Goal: Task Accomplishment & Management: Manage account settings

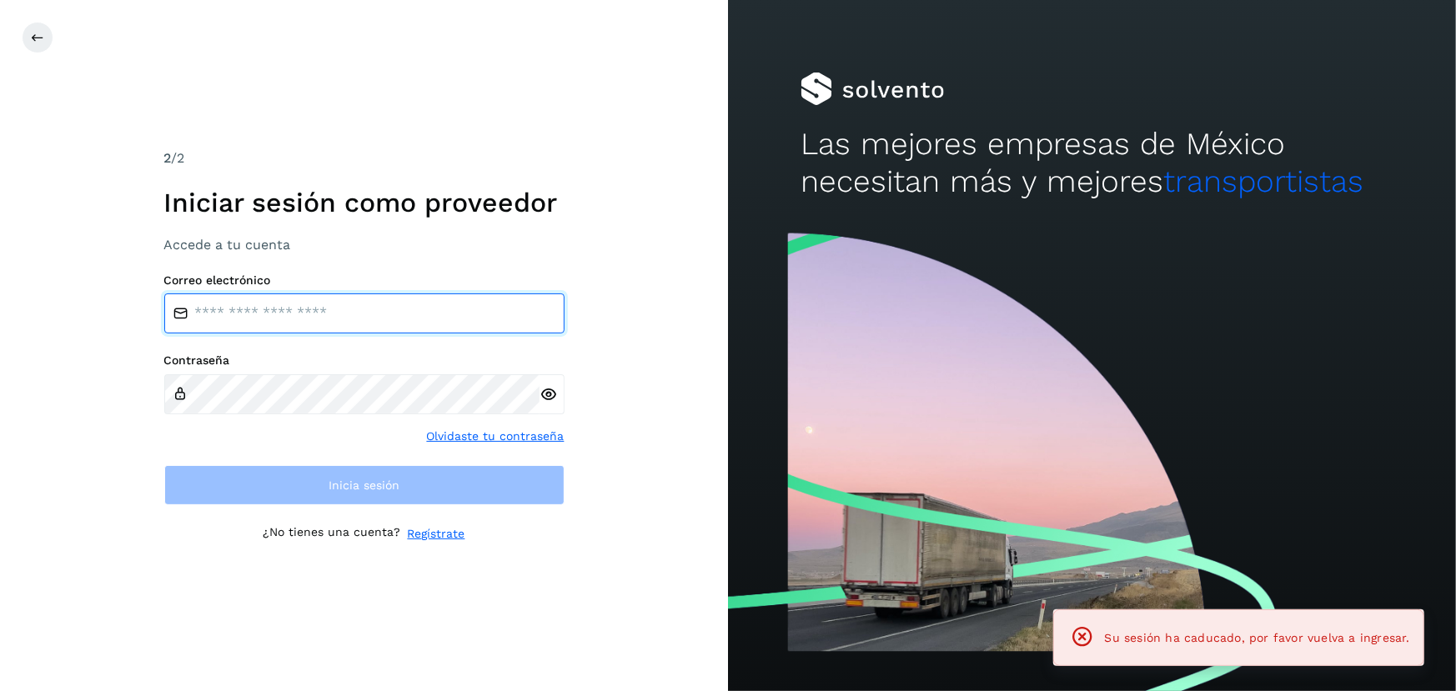
click at [357, 311] on input "email" at bounding box center [364, 314] width 400 height 40
type input "**********"
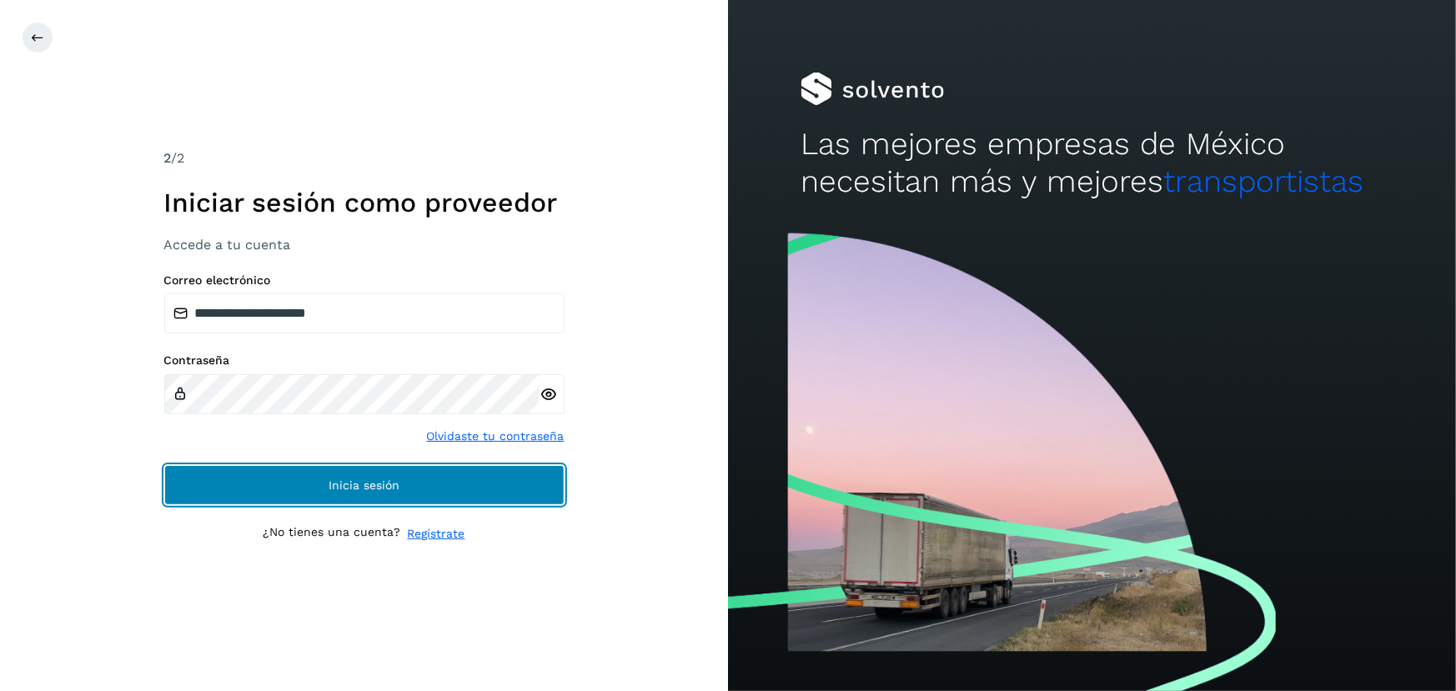
click at [379, 486] on span "Inicia sesión" at bounding box center [364, 485] width 71 height 12
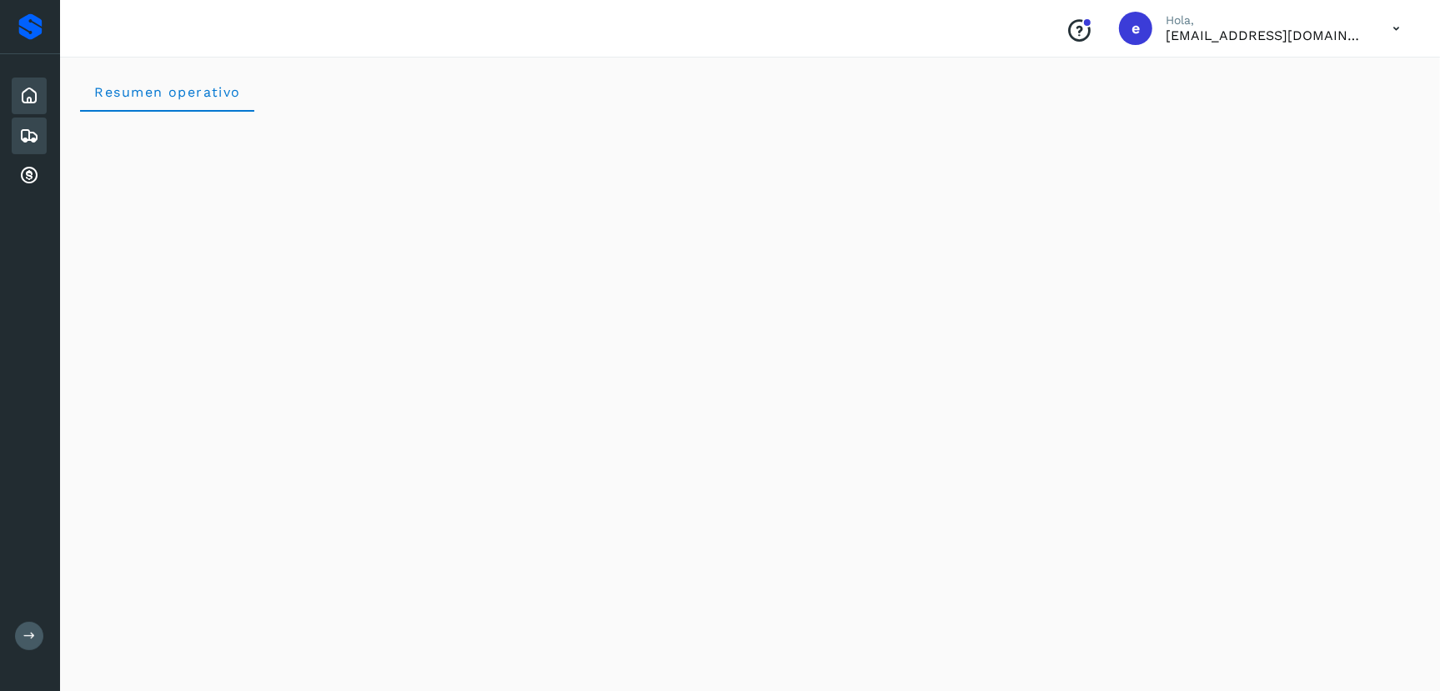
click at [33, 128] on icon at bounding box center [29, 136] width 20 height 20
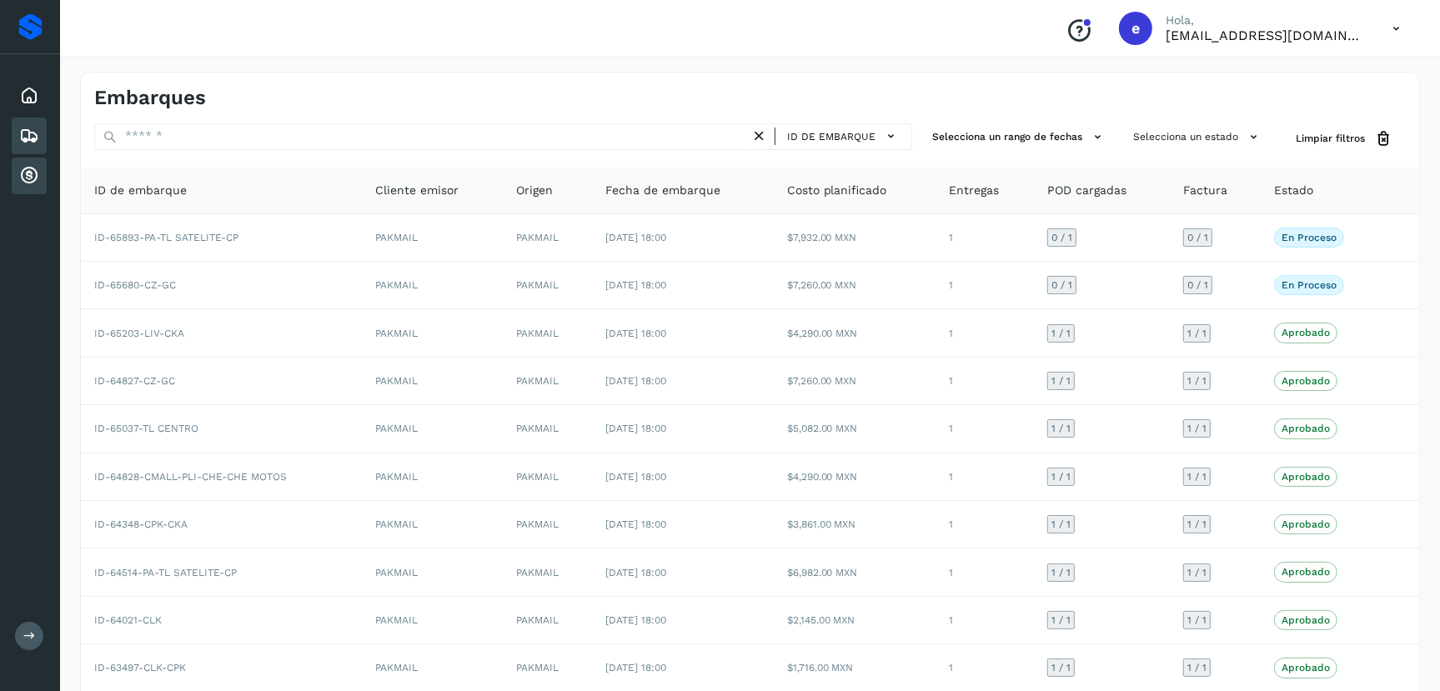
click at [30, 178] on icon at bounding box center [29, 176] width 20 height 20
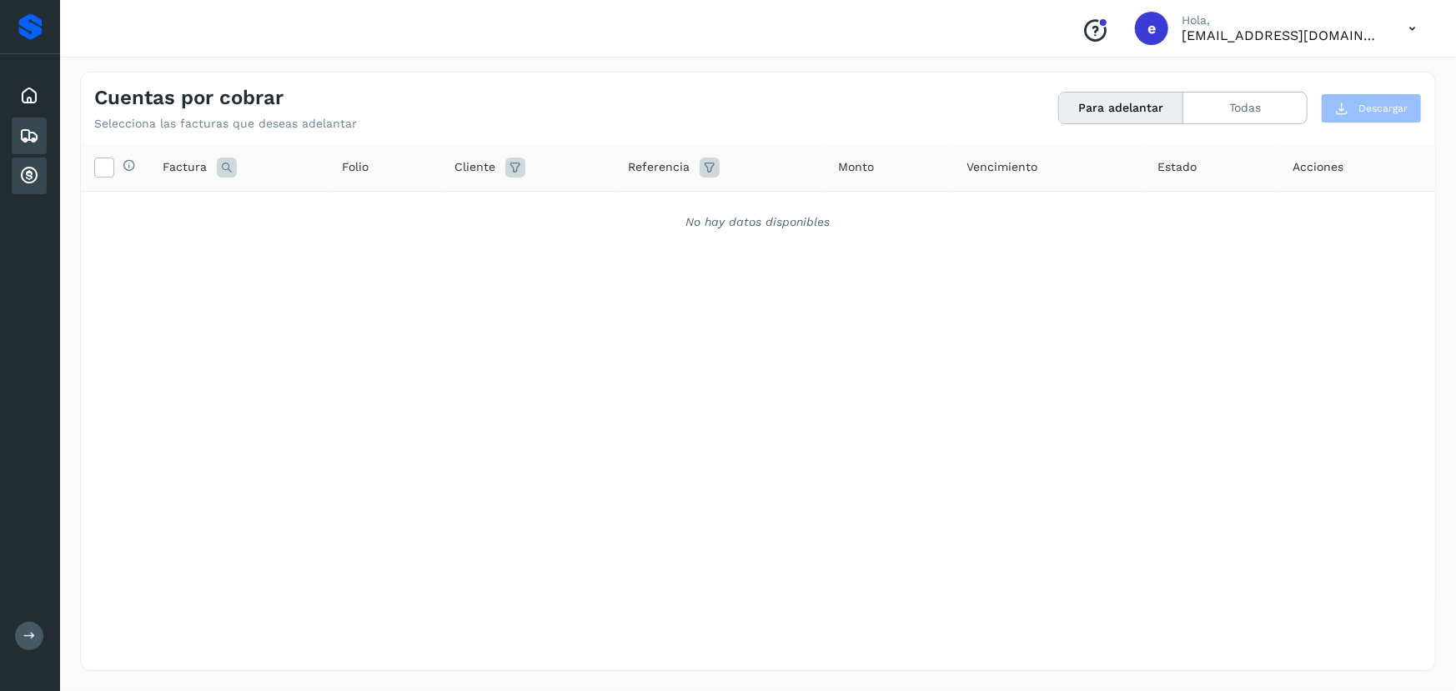
click at [38, 127] on icon at bounding box center [29, 136] width 20 height 20
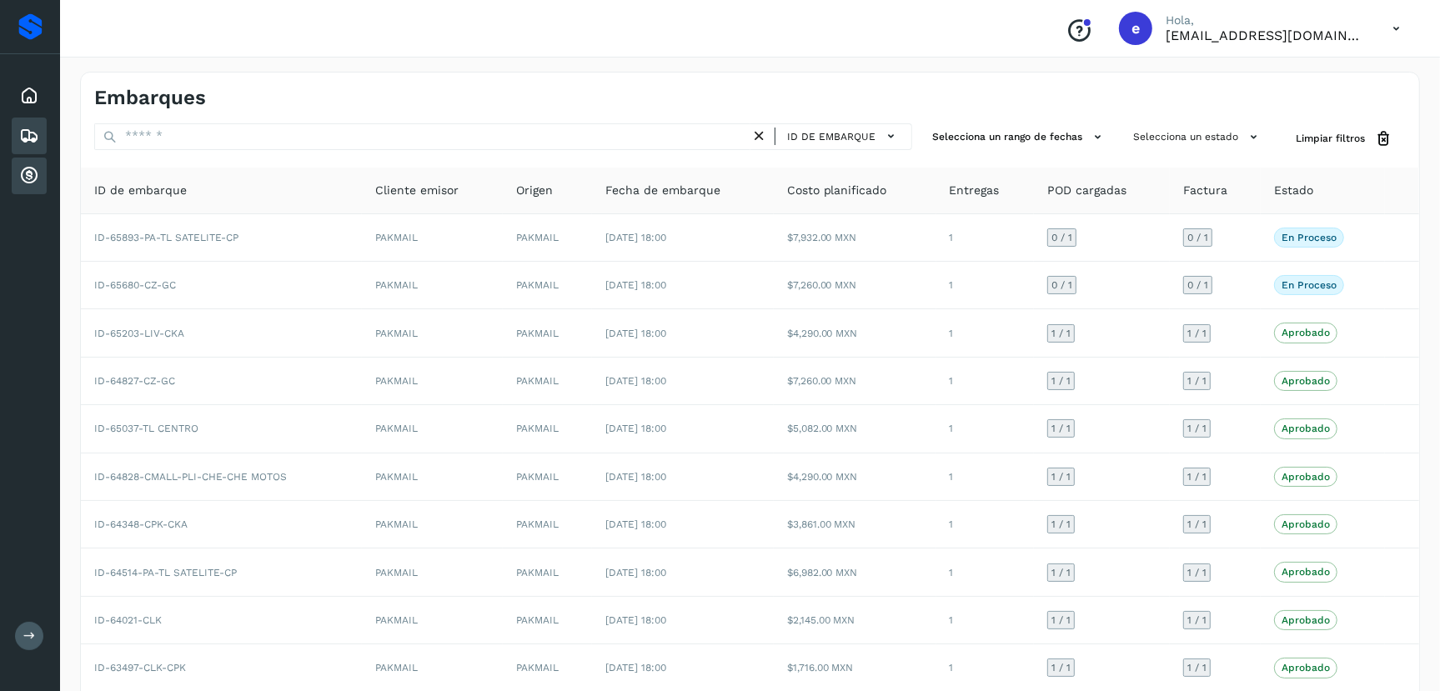
click at [33, 174] on icon at bounding box center [29, 176] width 20 height 20
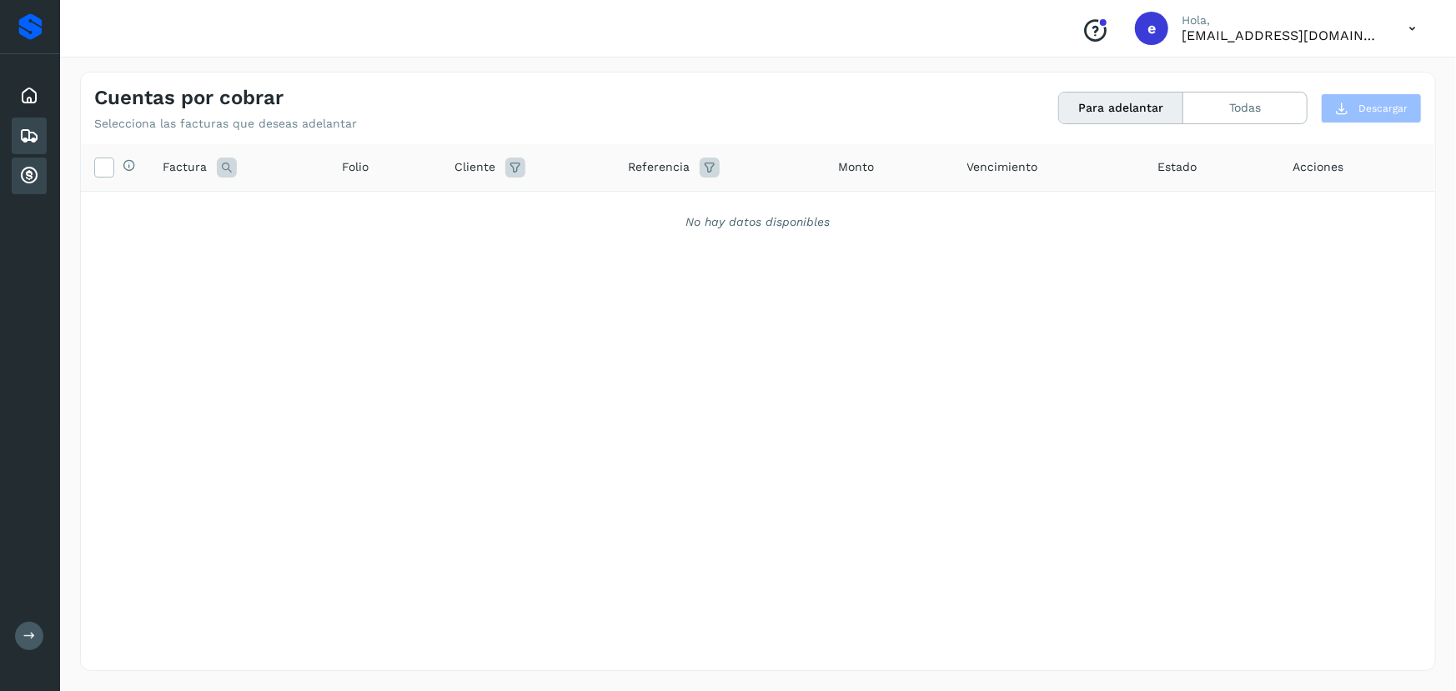
click at [36, 133] on icon at bounding box center [29, 136] width 20 height 20
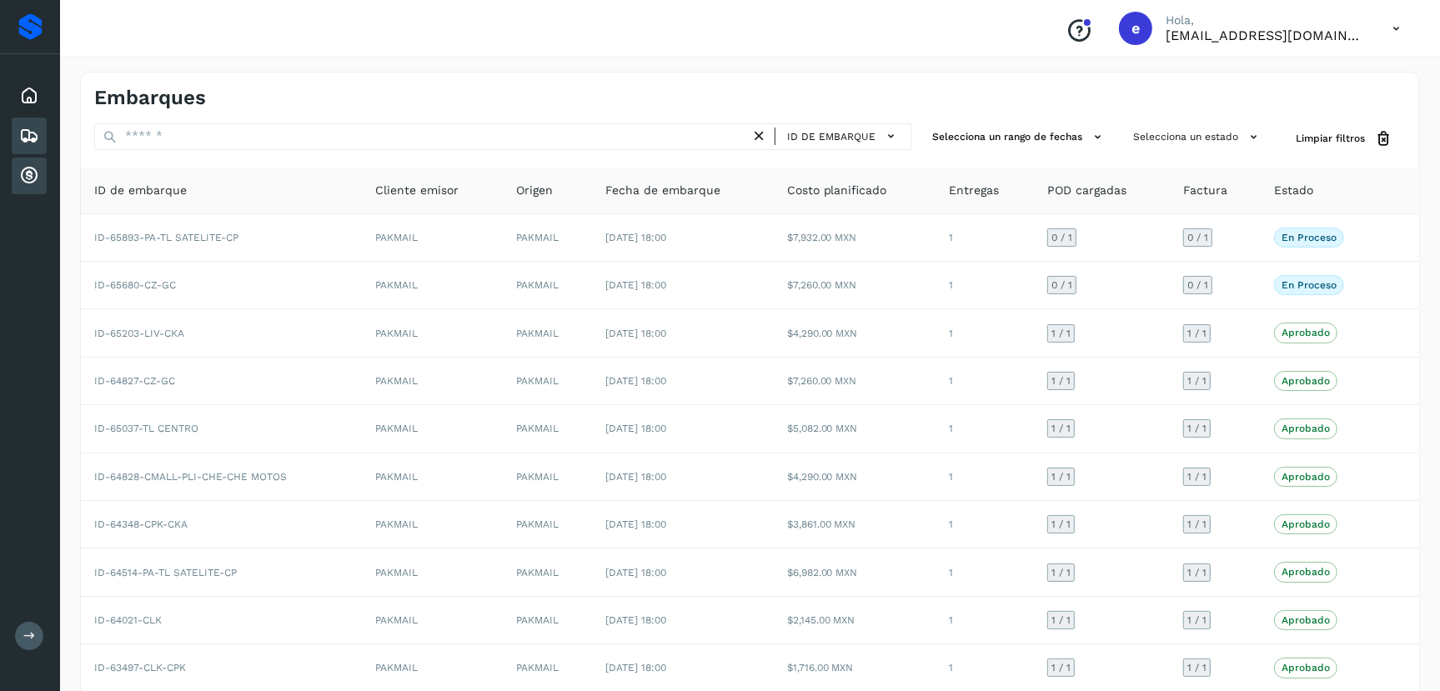
click at [26, 176] on icon at bounding box center [29, 176] width 20 height 20
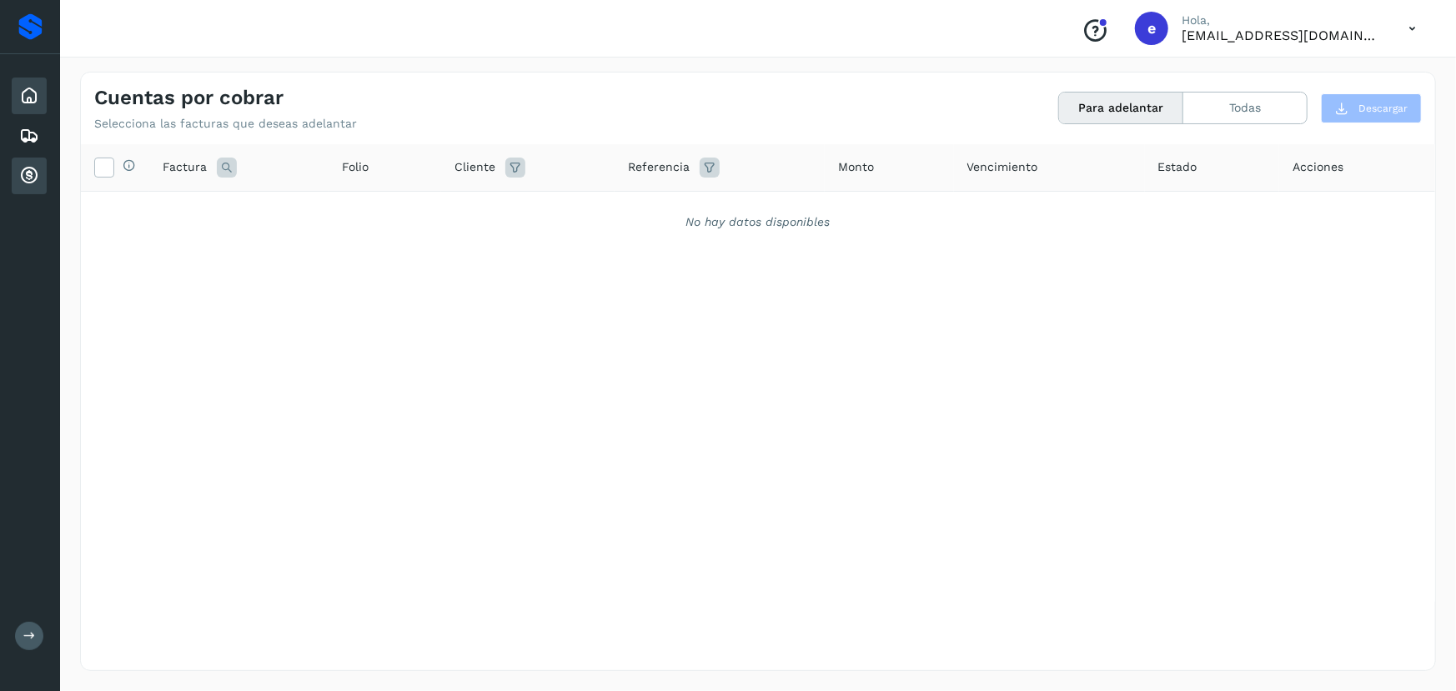
click at [32, 102] on icon at bounding box center [29, 96] width 20 height 20
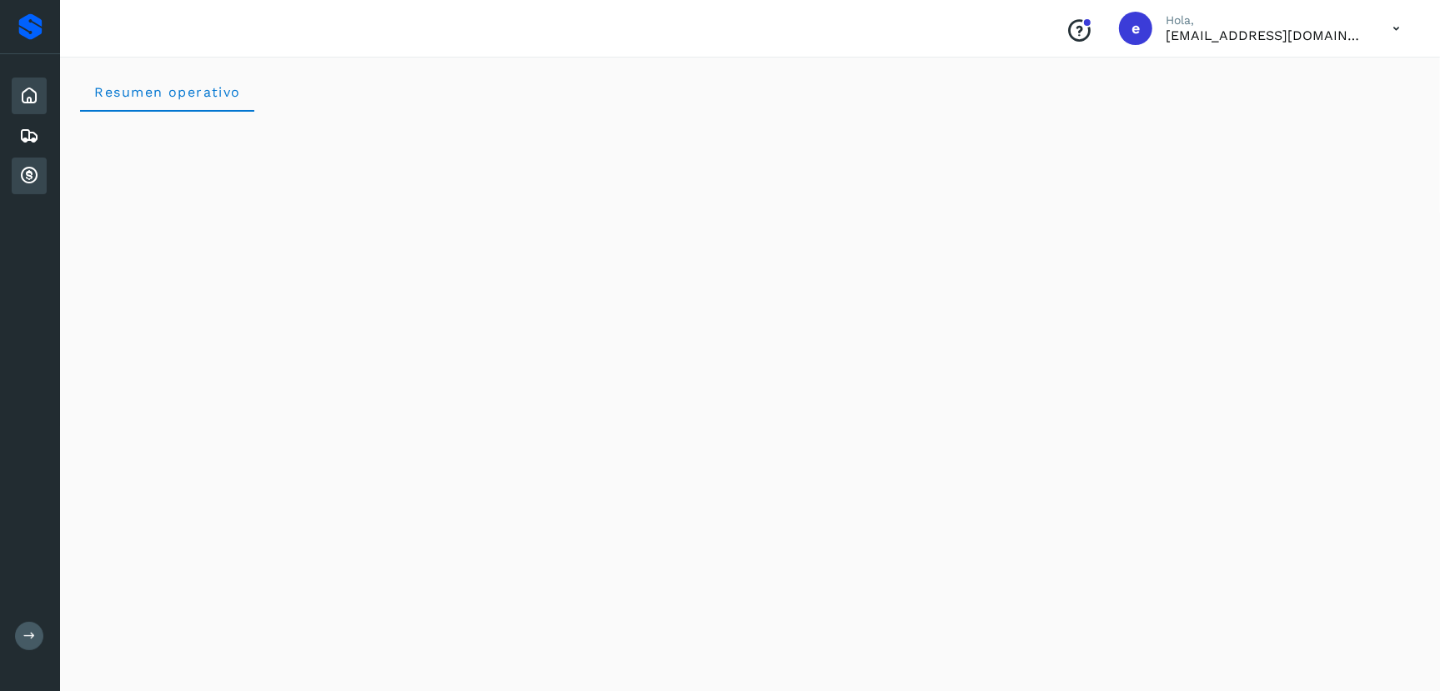
click at [26, 167] on icon at bounding box center [29, 176] width 20 height 20
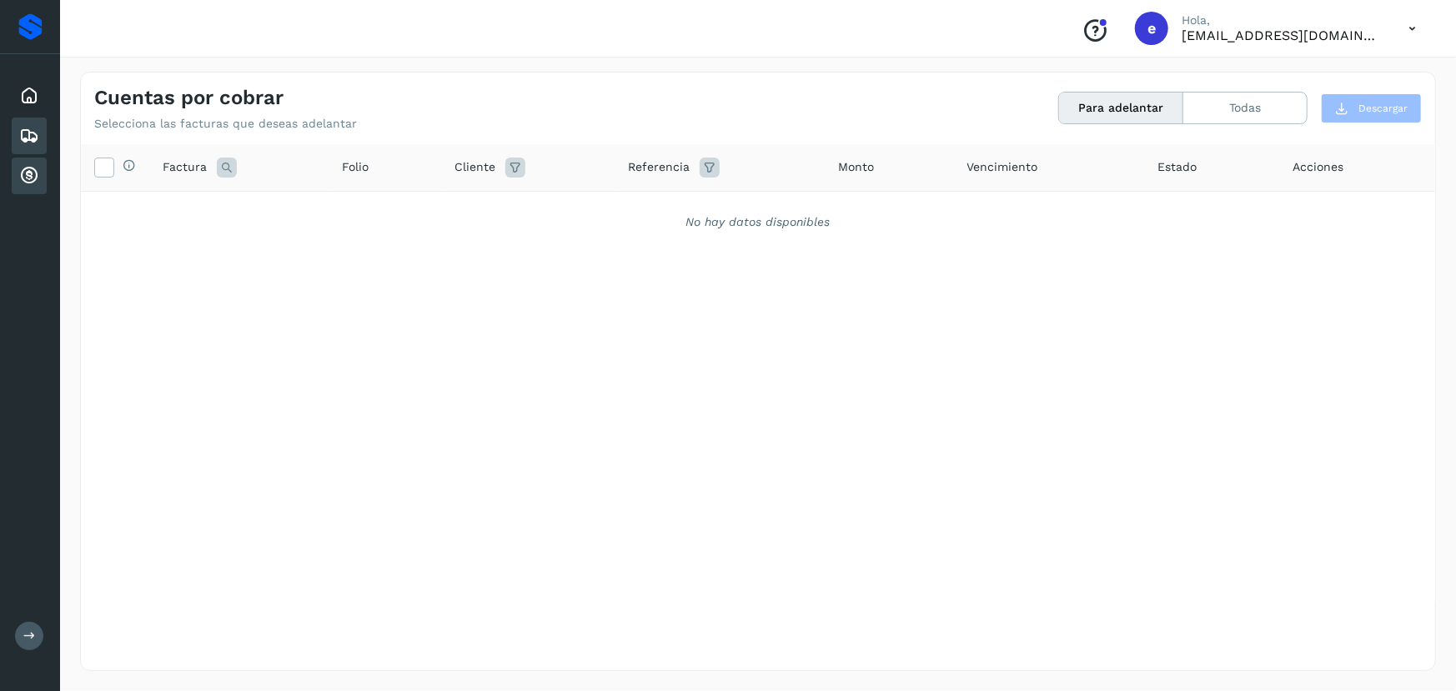
click at [25, 140] on icon at bounding box center [29, 136] width 20 height 20
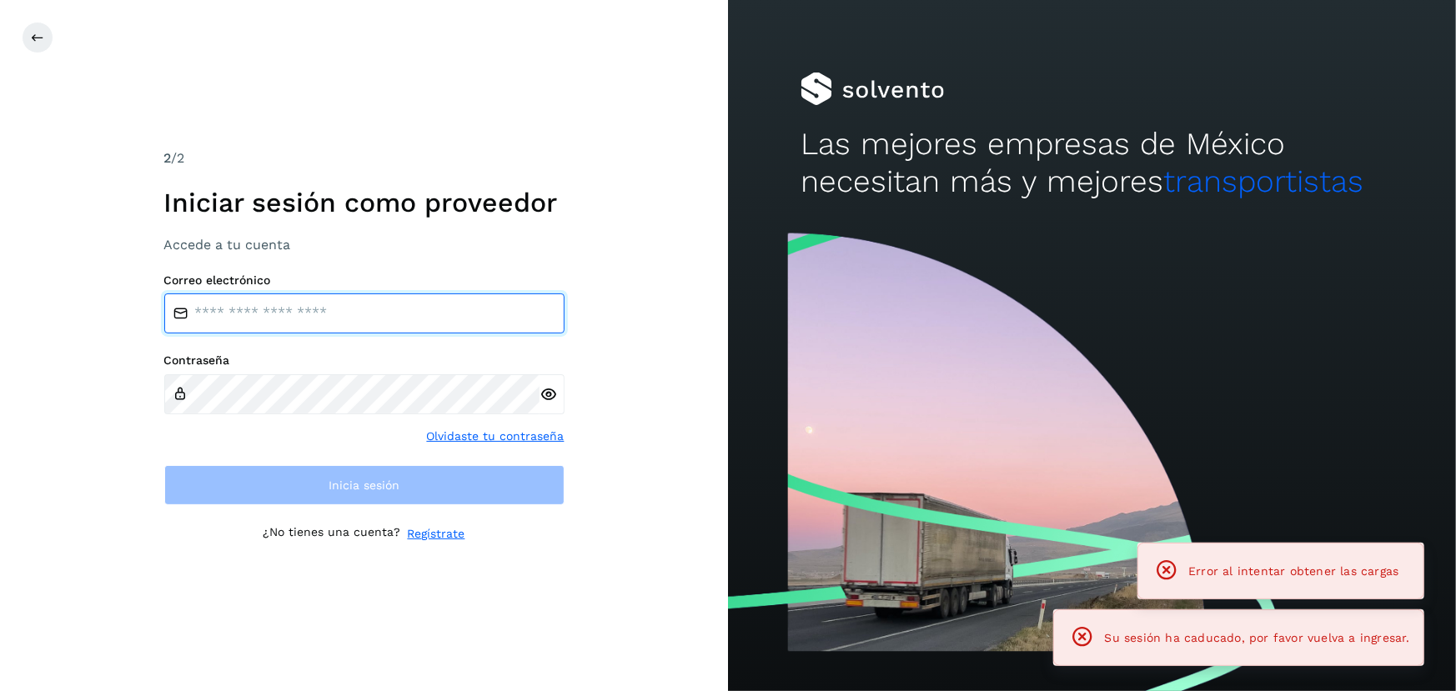
click at [340, 322] on input "email" at bounding box center [364, 314] width 400 height 40
type input "**********"
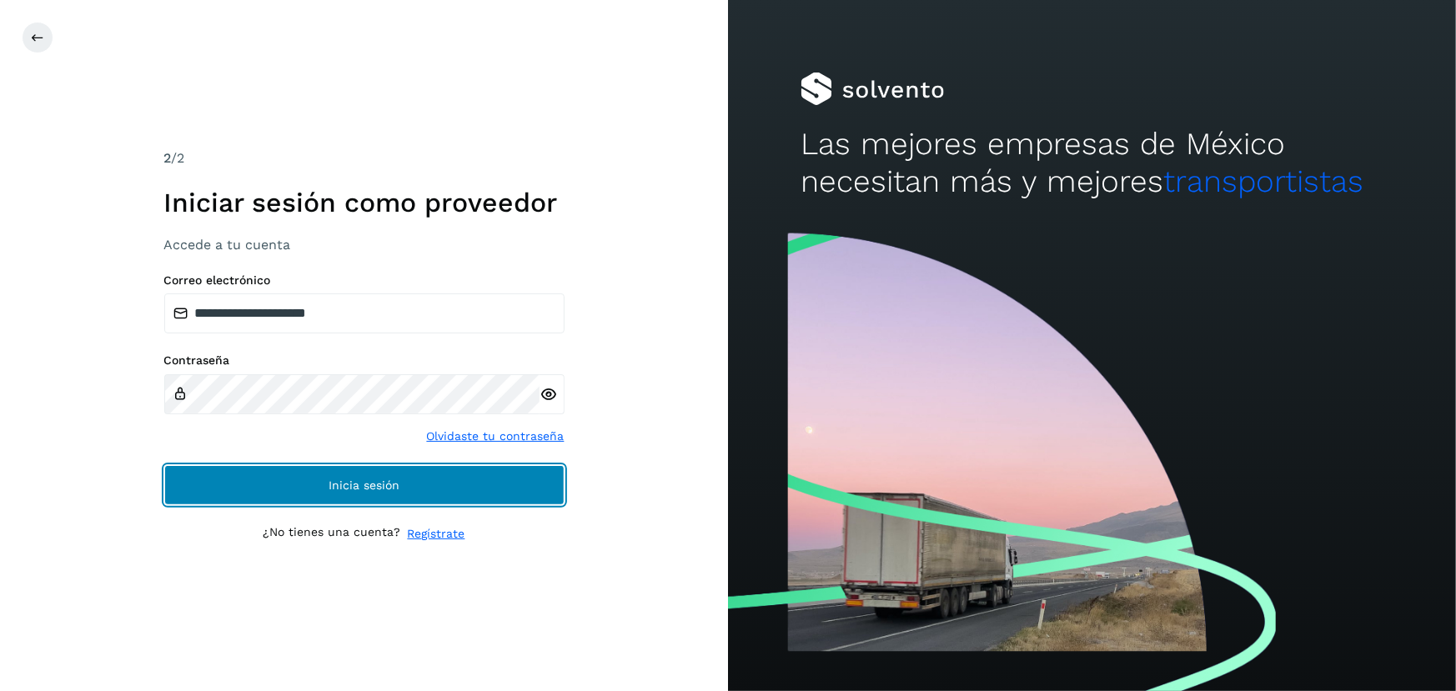
click at [403, 481] on button "Inicia sesión" at bounding box center [364, 485] width 400 height 40
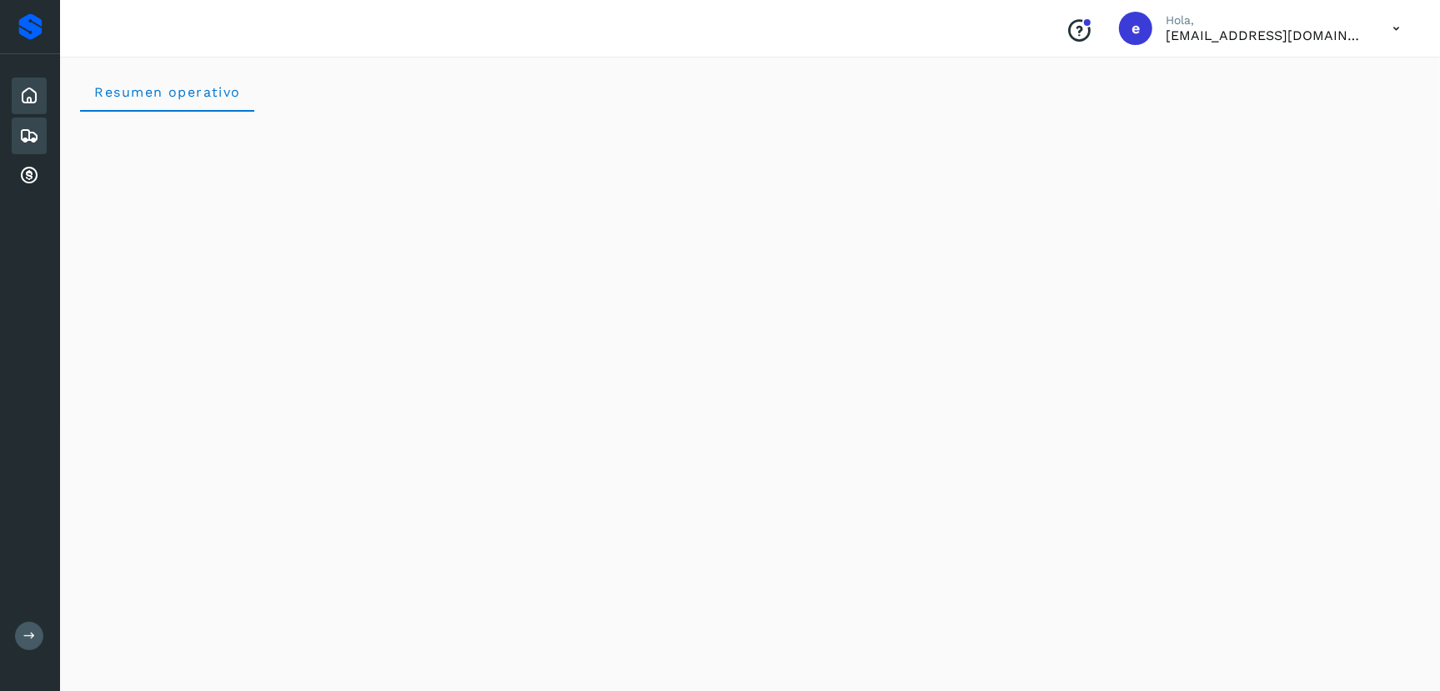
click at [25, 129] on icon at bounding box center [29, 136] width 20 height 20
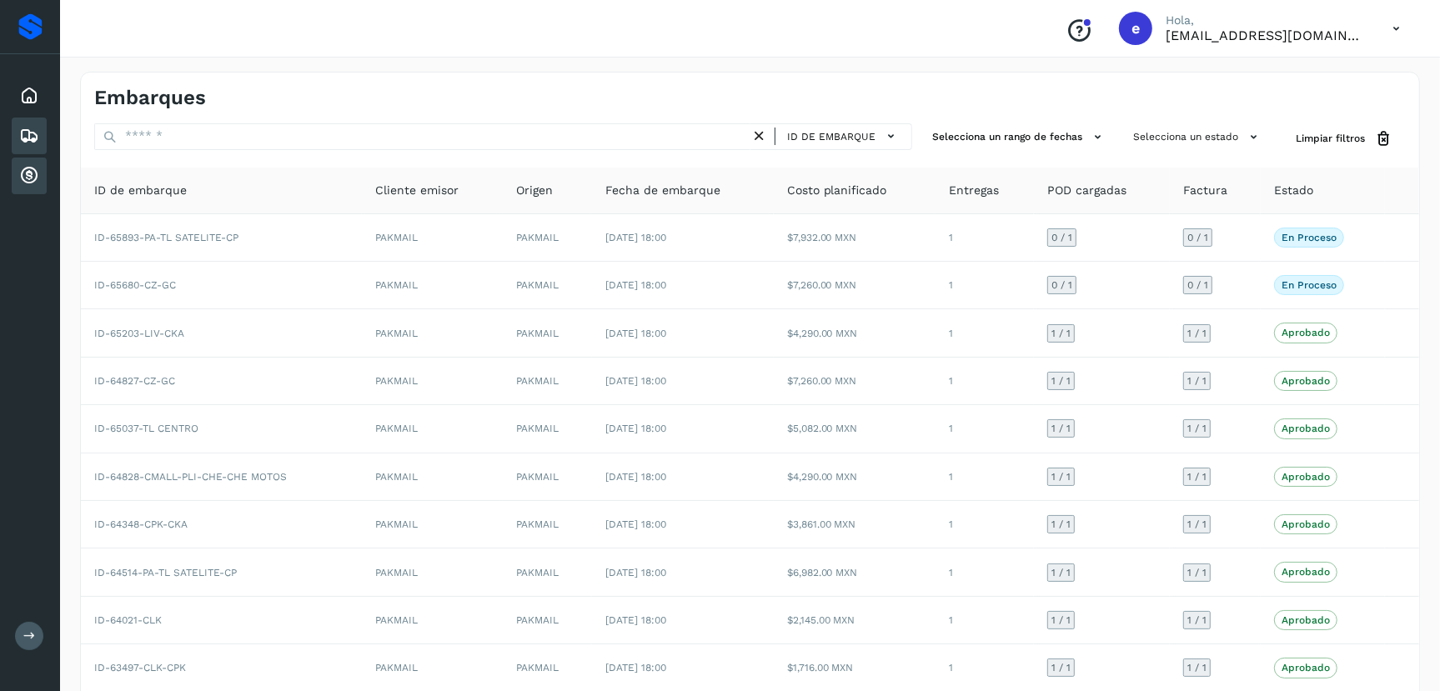
click at [31, 172] on icon at bounding box center [29, 176] width 20 height 20
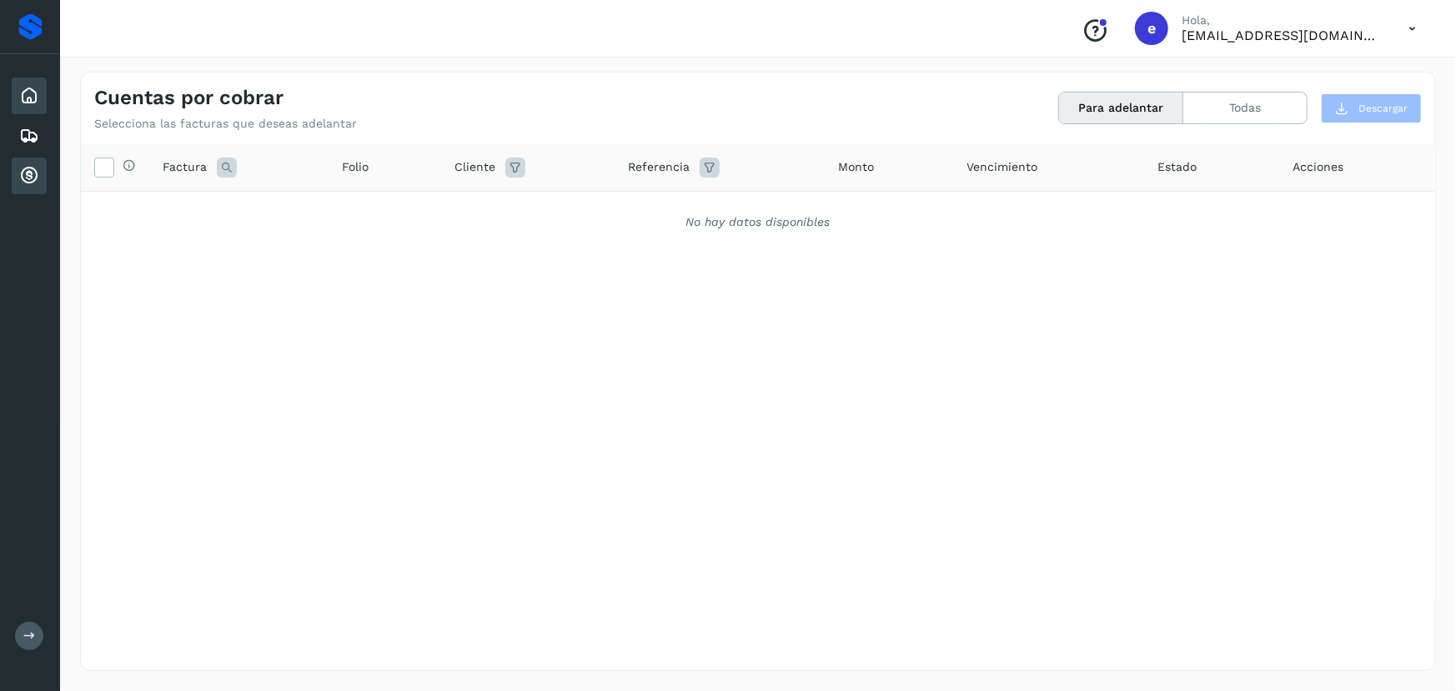
click at [26, 96] on icon at bounding box center [29, 96] width 20 height 20
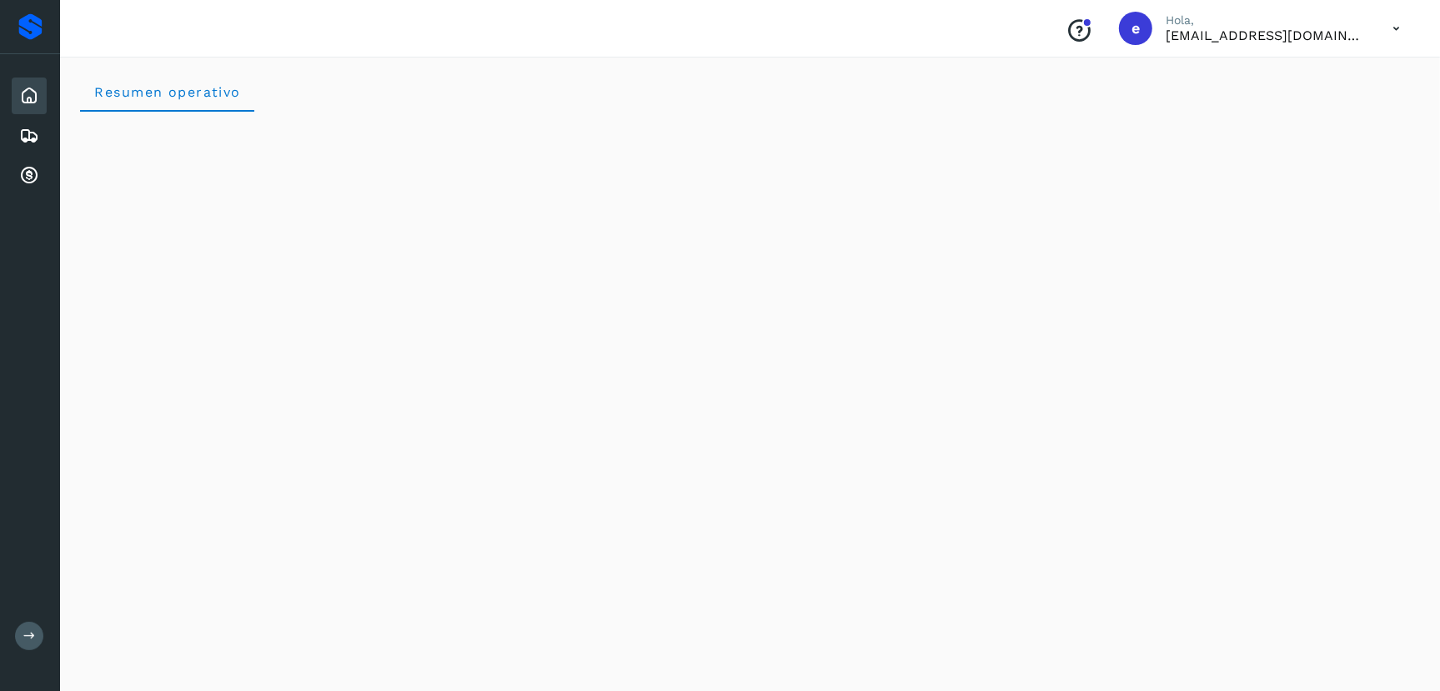
click at [28, 91] on icon at bounding box center [29, 96] width 20 height 20
click at [33, 173] on icon at bounding box center [29, 176] width 20 height 20
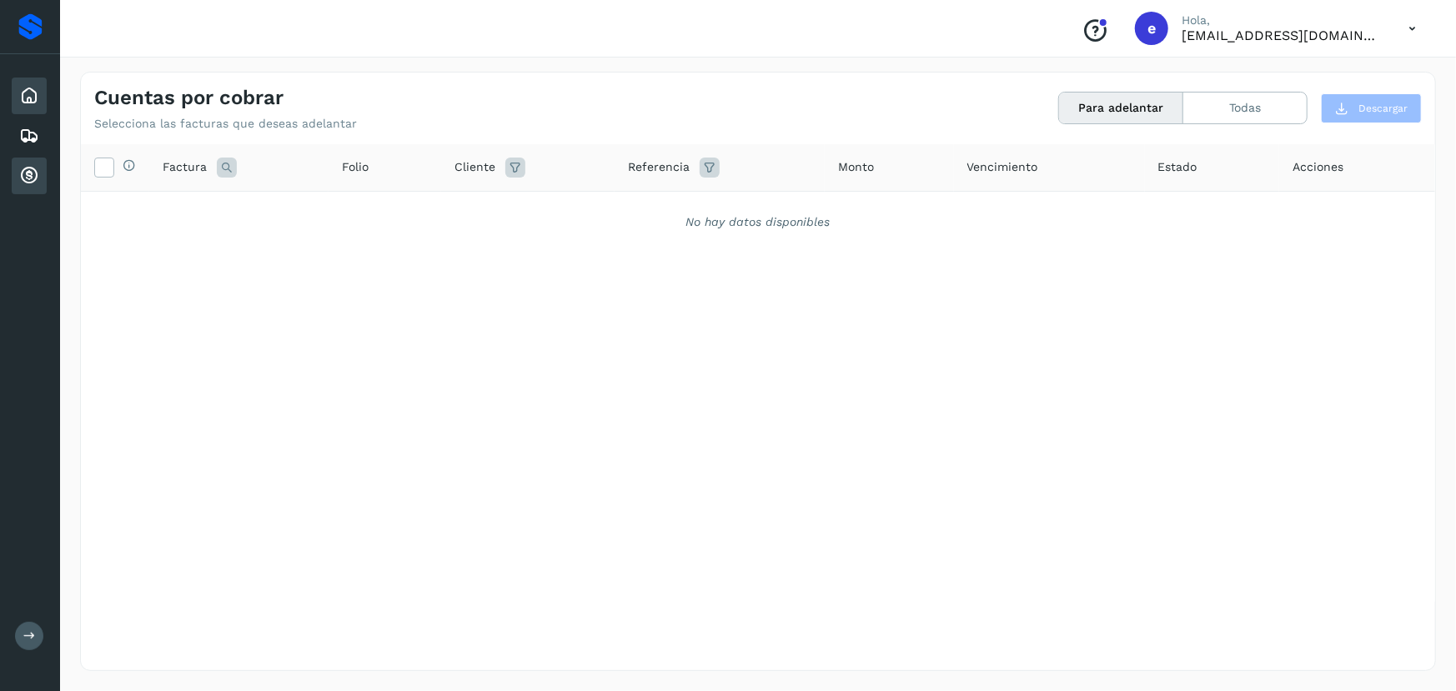
click at [22, 96] on icon at bounding box center [29, 96] width 20 height 20
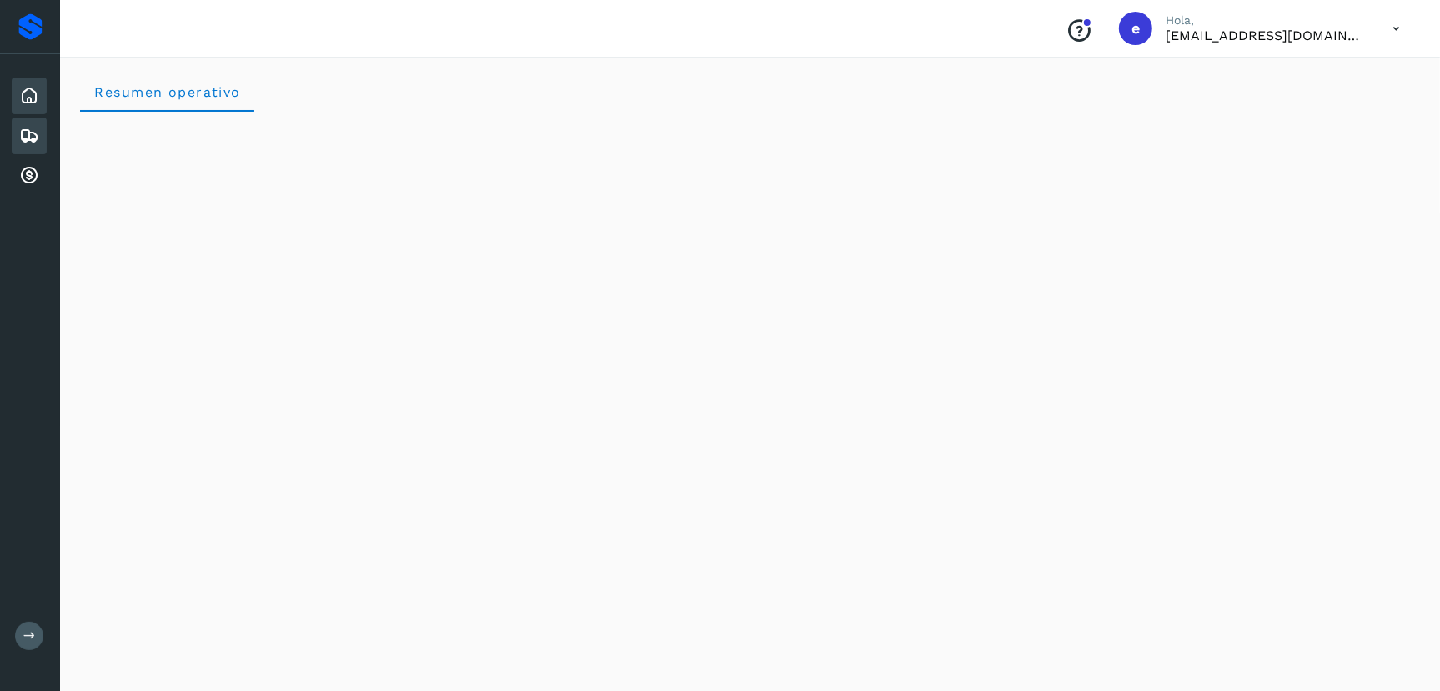
click at [29, 128] on icon at bounding box center [29, 136] width 20 height 20
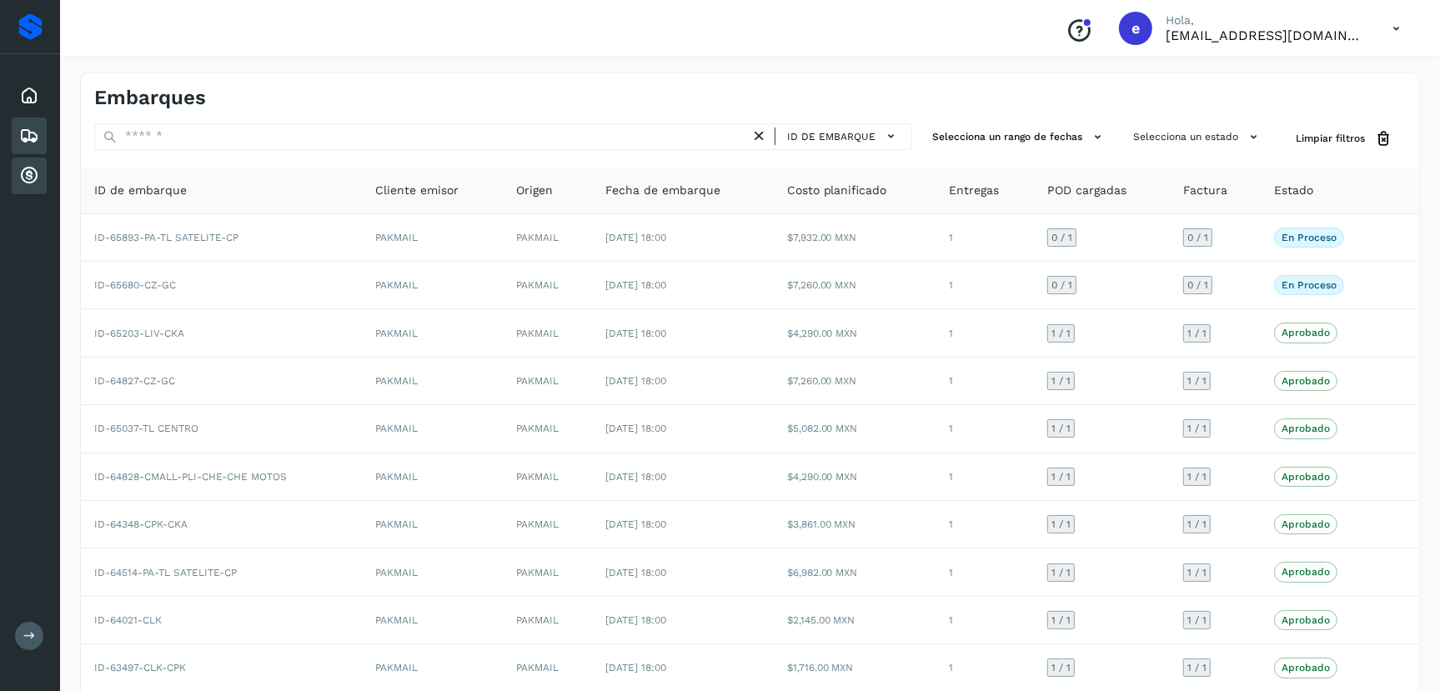
click at [26, 174] on icon at bounding box center [29, 176] width 20 height 20
